Goal: Task Accomplishment & Management: Use online tool/utility

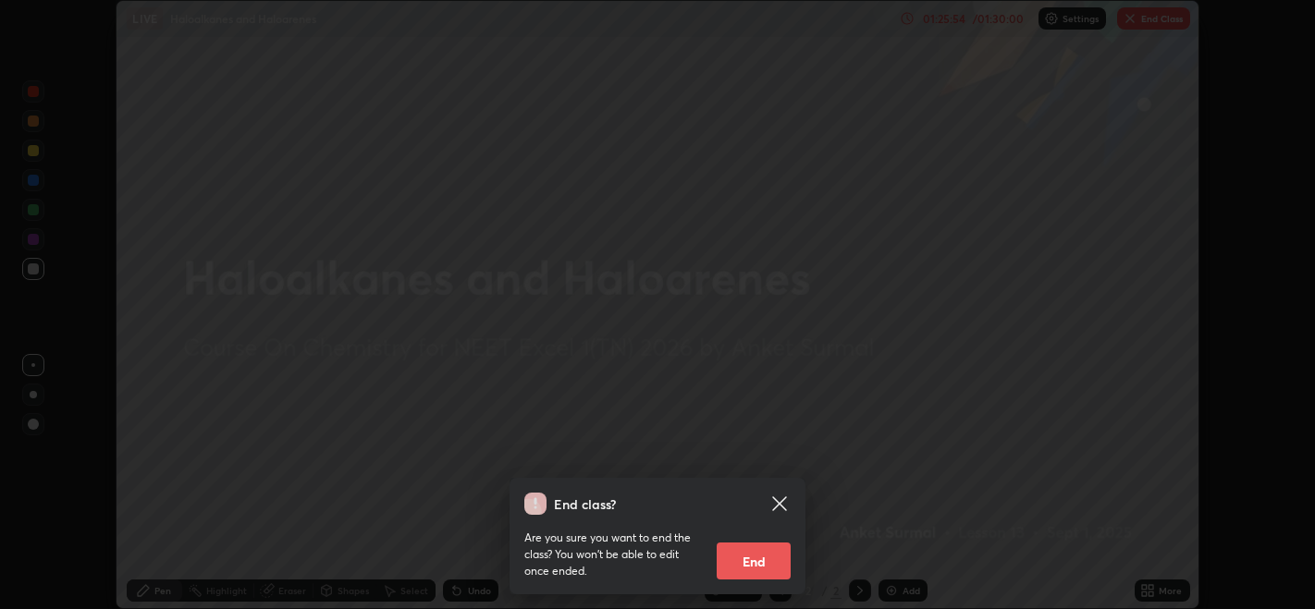
scroll to position [608, 1314]
click at [753, 569] on button "End" at bounding box center [754, 561] width 74 height 37
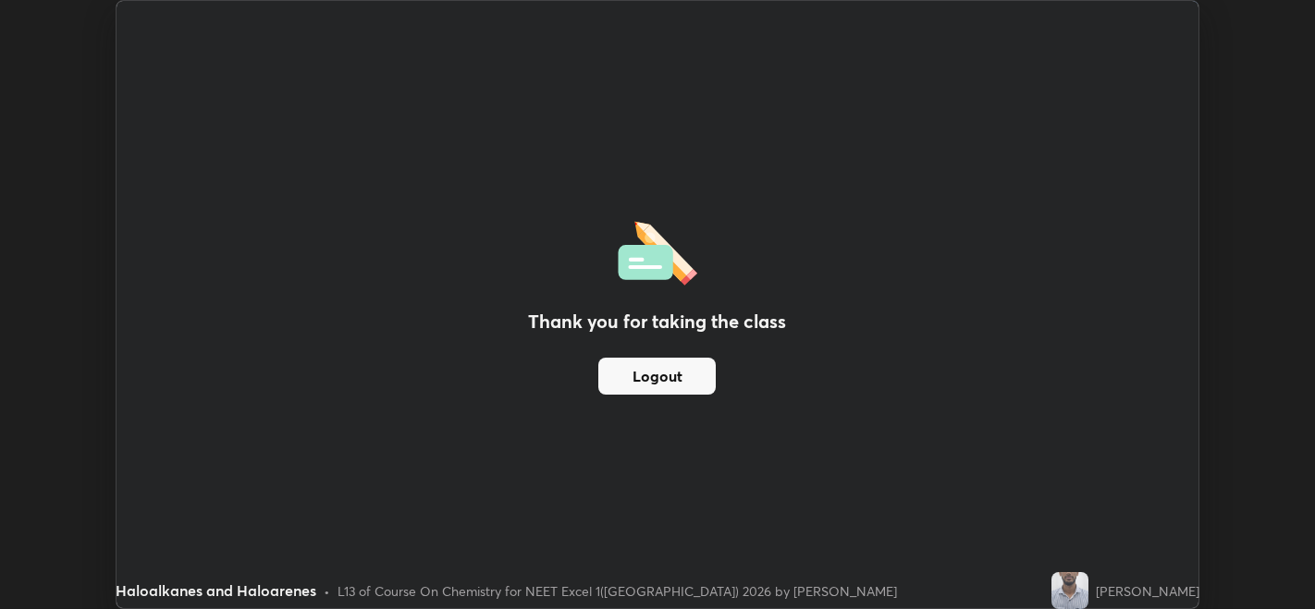
click at [721, 144] on div "Thank you for taking the class Logout" at bounding box center [657, 305] width 1081 height 608
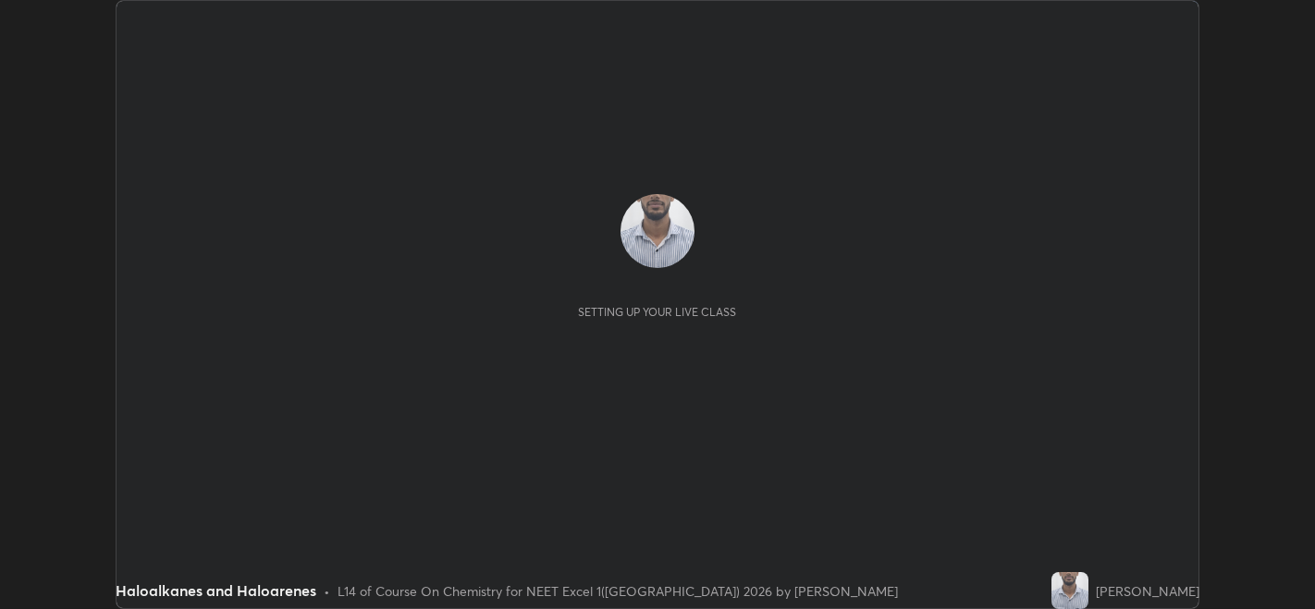
scroll to position [608, 1314]
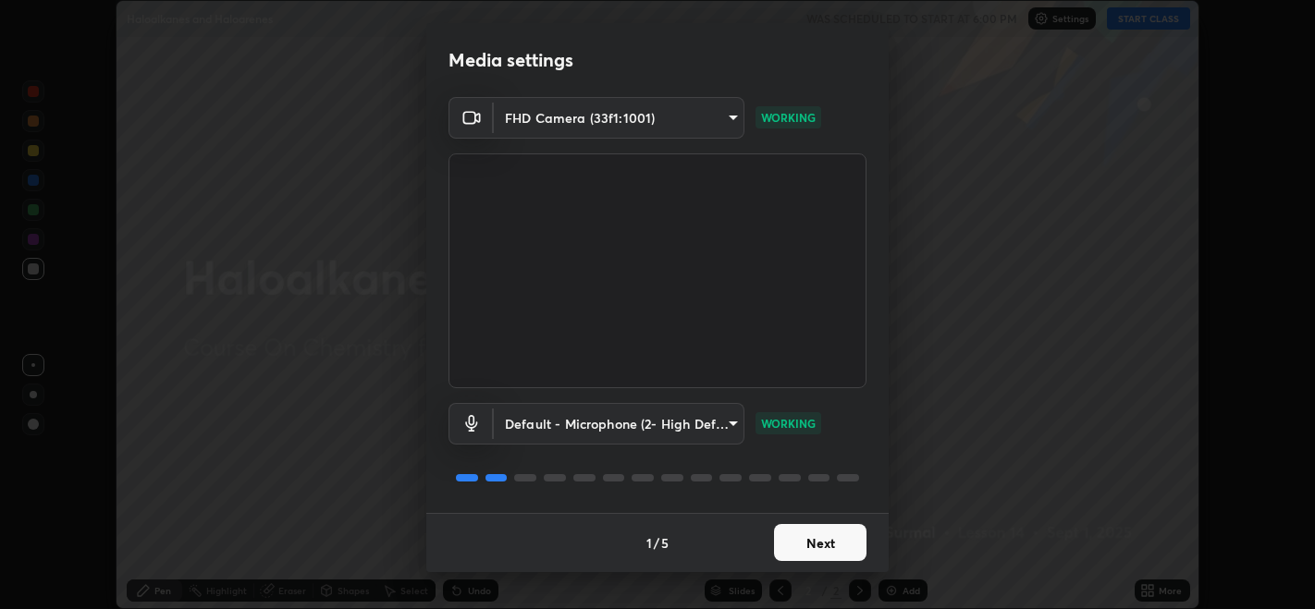
click at [841, 539] on button "Next" at bounding box center [820, 542] width 92 height 37
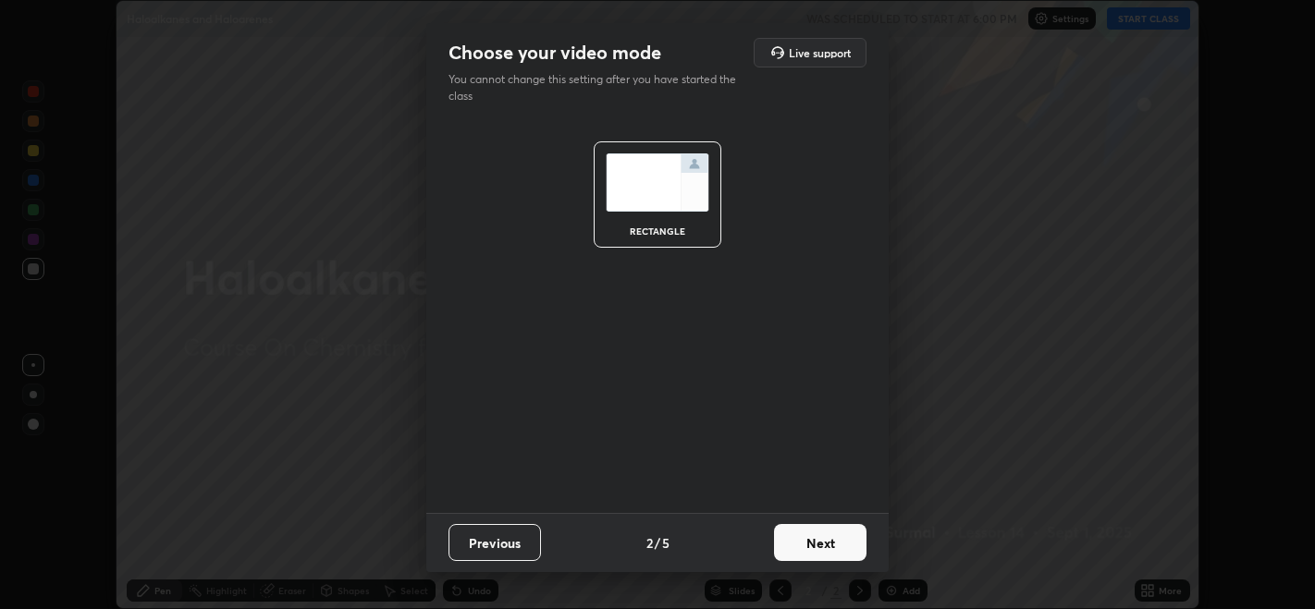
click at [841, 539] on button "Next" at bounding box center [820, 542] width 92 height 37
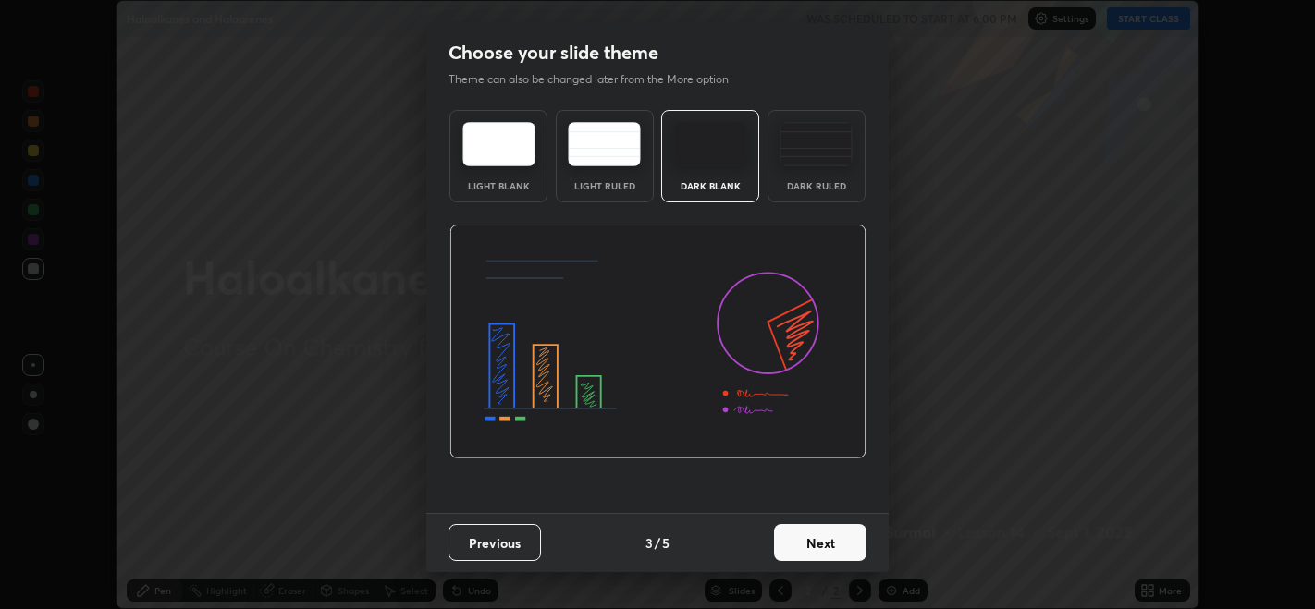
click at [834, 546] on button "Next" at bounding box center [820, 542] width 92 height 37
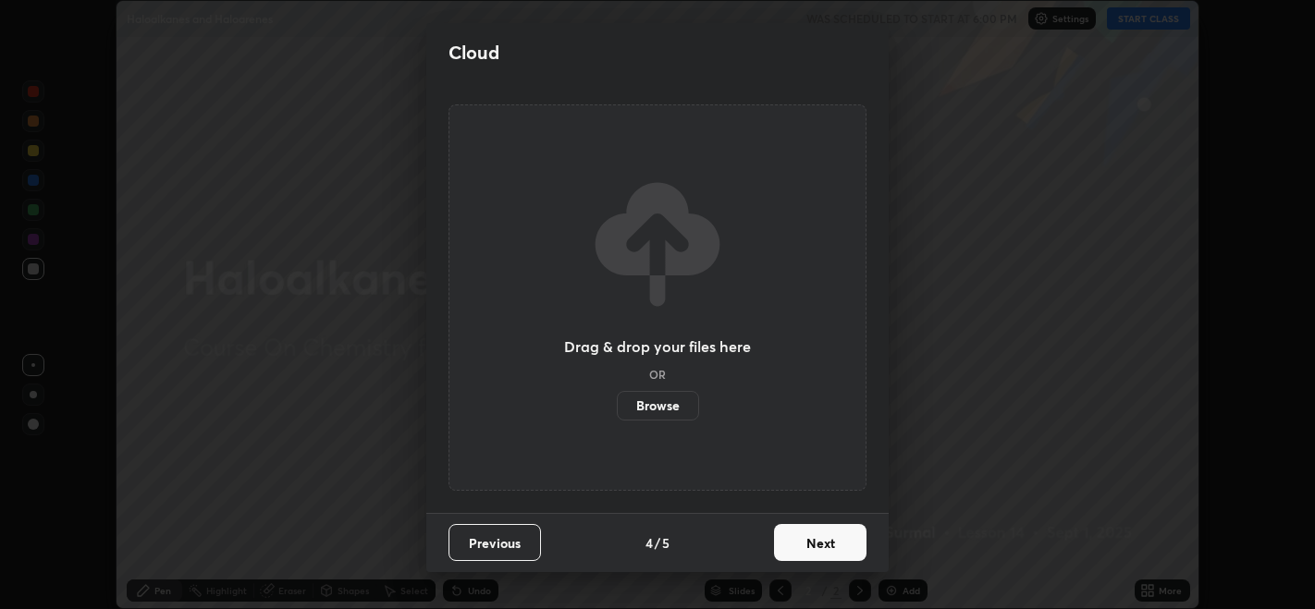
click at [842, 544] on button "Next" at bounding box center [820, 542] width 92 height 37
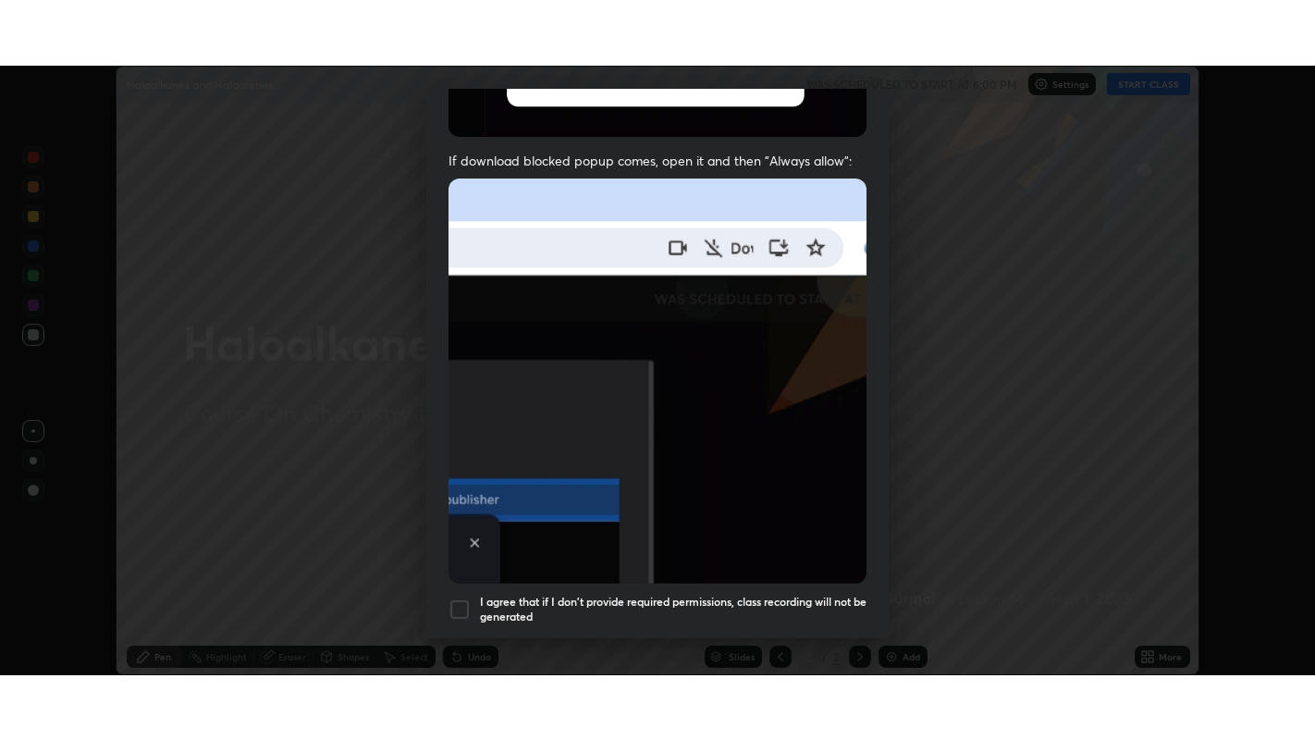
scroll to position [374, 0]
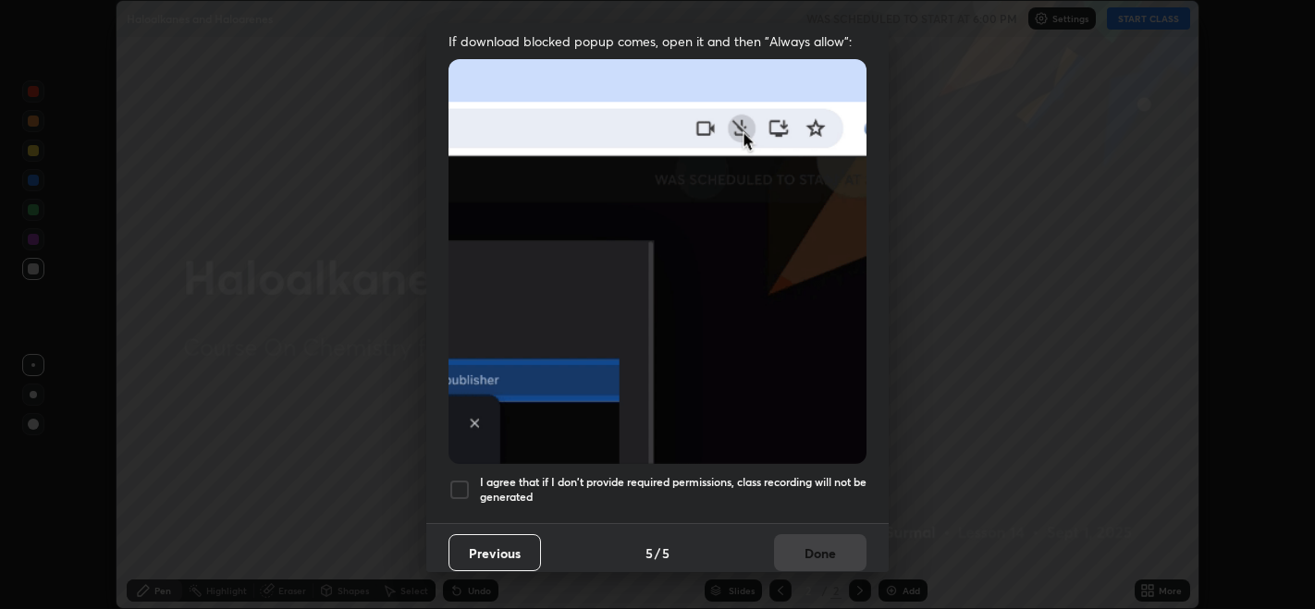
click at [451, 483] on div at bounding box center [459, 490] width 22 height 22
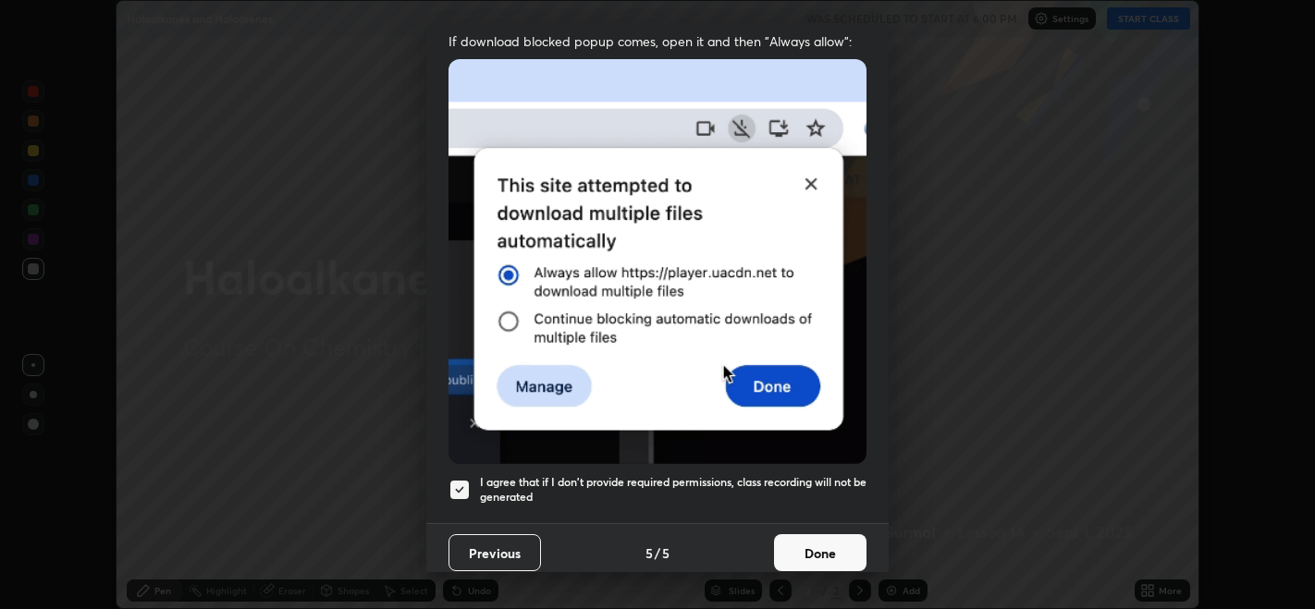
click at [800, 548] on button "Done" at bounding box center [820, 552] width 92 height 37
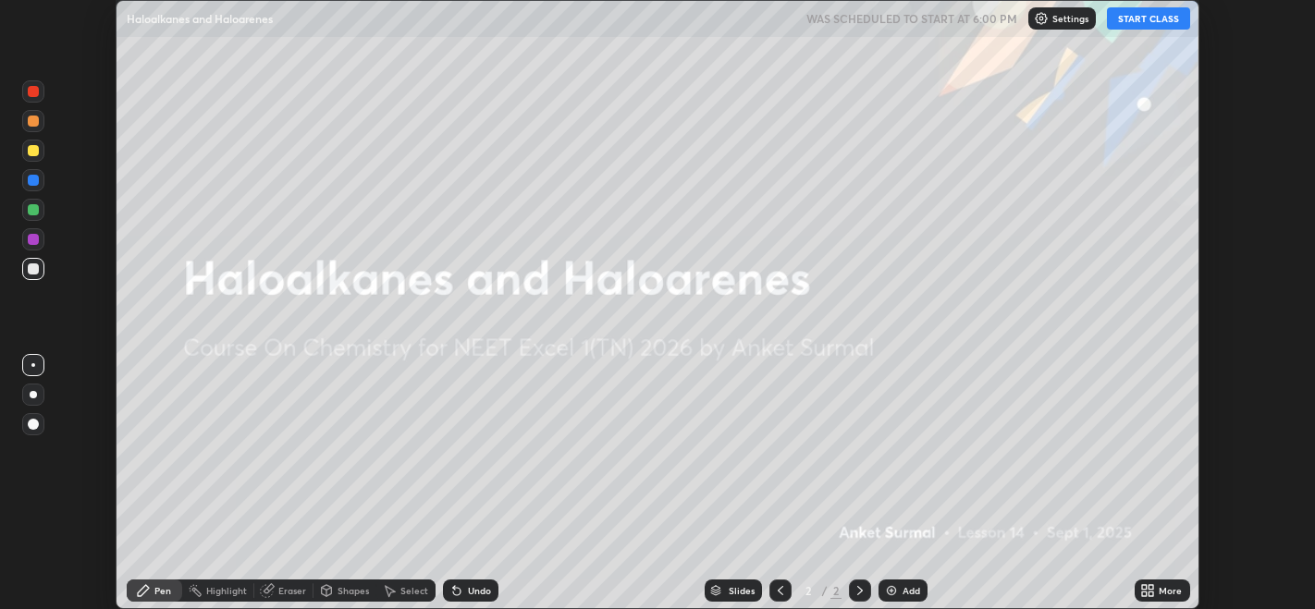
click at [1162, 18] on button "START CLASS" at bounding box center [1148, 18] width 83 height 22
click at [1295, 167] on div "Setting up your live class" at bounding box center [657, 304] width 1315 height 609
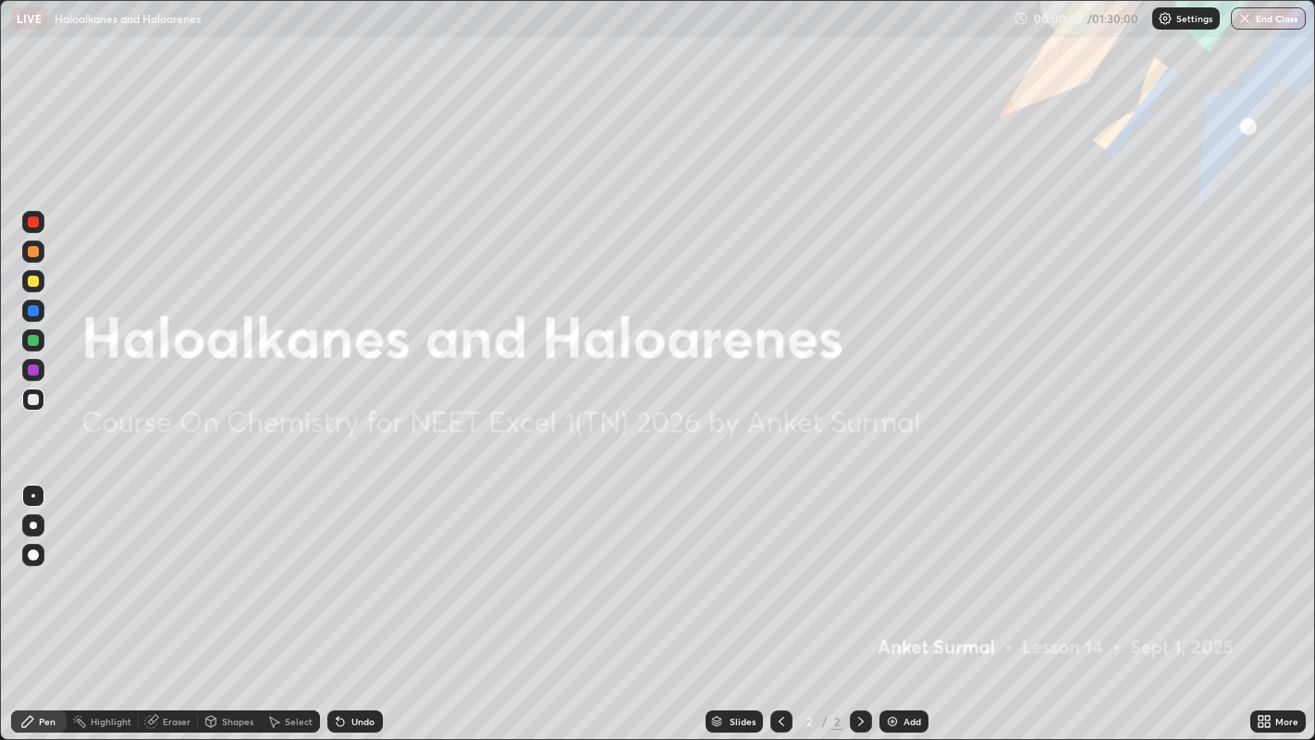
scroll to position [740, 1315]
